Goal: Check status: Check status

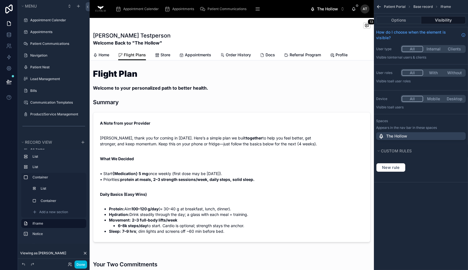
scroll to position [93, 0]
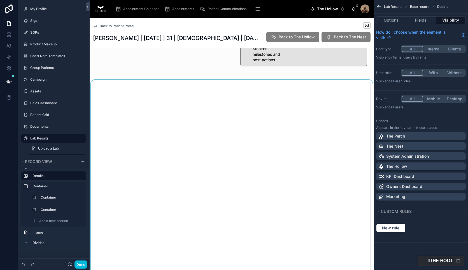
scroll to position [316, 0]
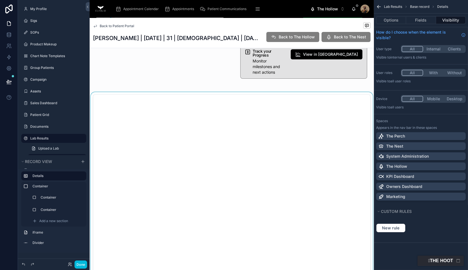
click at [166, 124] on div at bounding box center [232, 229] width 284 height 275
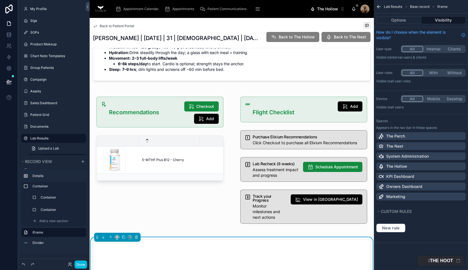
scroll to position [171, 0]
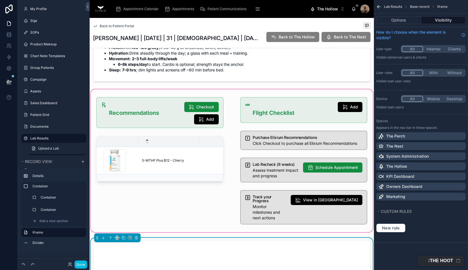
click at [182, 157] on div at bounding box center [232, 160] width 284 height 145
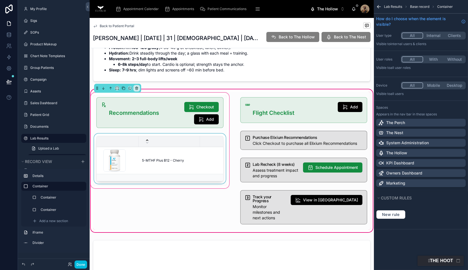
click at [174, 136] on div at bounding box center [169, 141] width 61 height 11
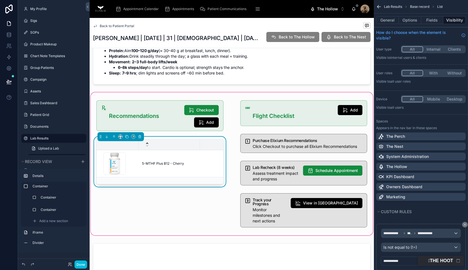
scroll to position [167, 0]
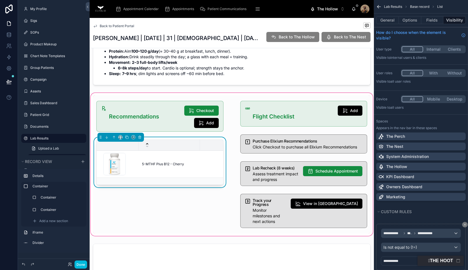
click at [177, 166] on div at bounding box center [232, 164] width 284 height 145
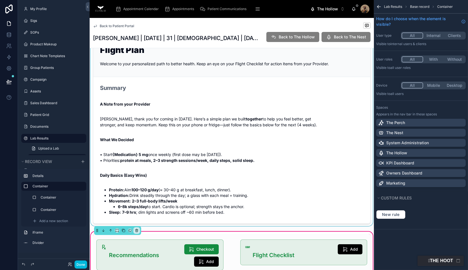
scroll to position [0, 0]
